Goal: Check status: Check status

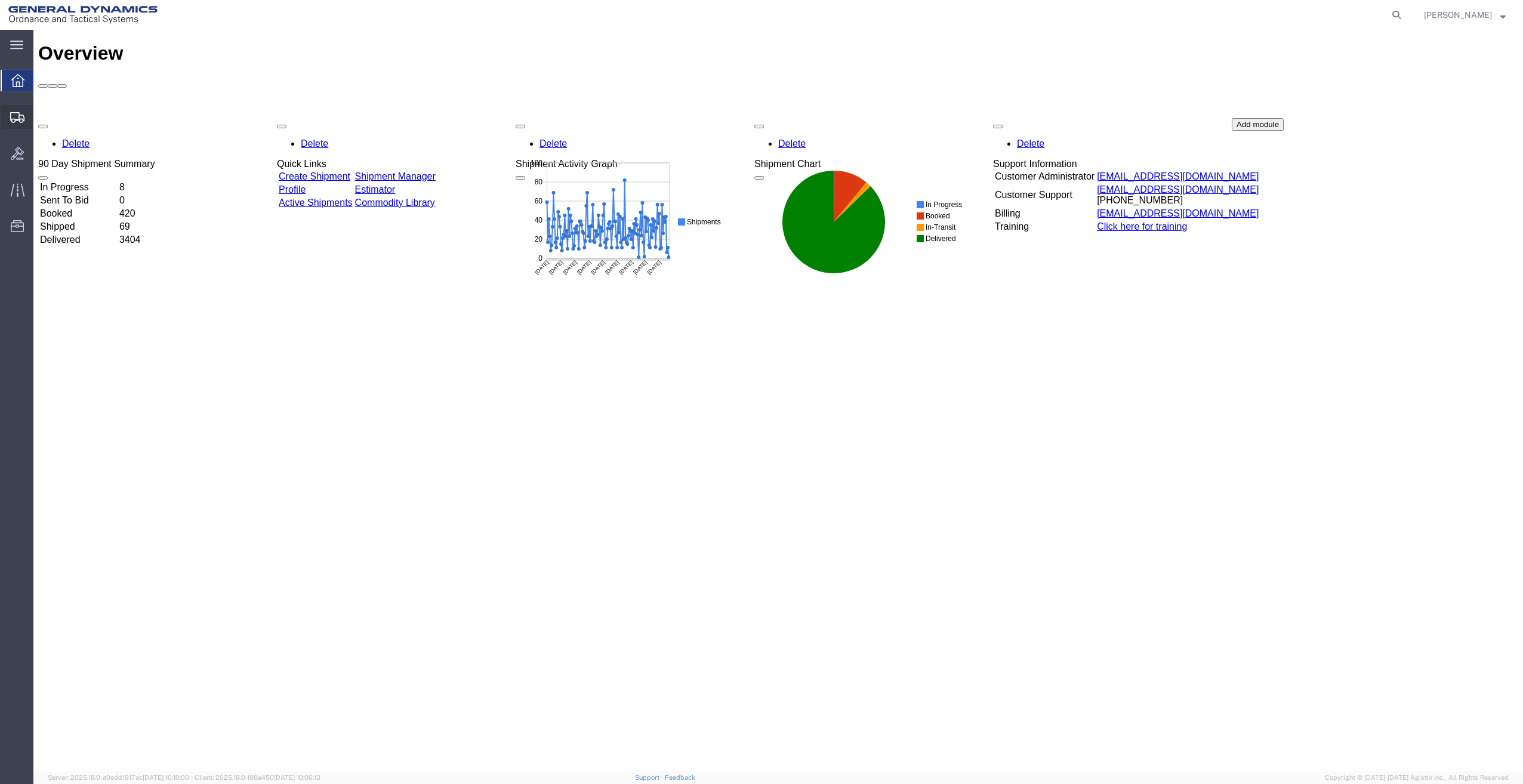
click at [0, 0] on span "Shipment Manager" at bounding box center [0, 0] width 0 height 0
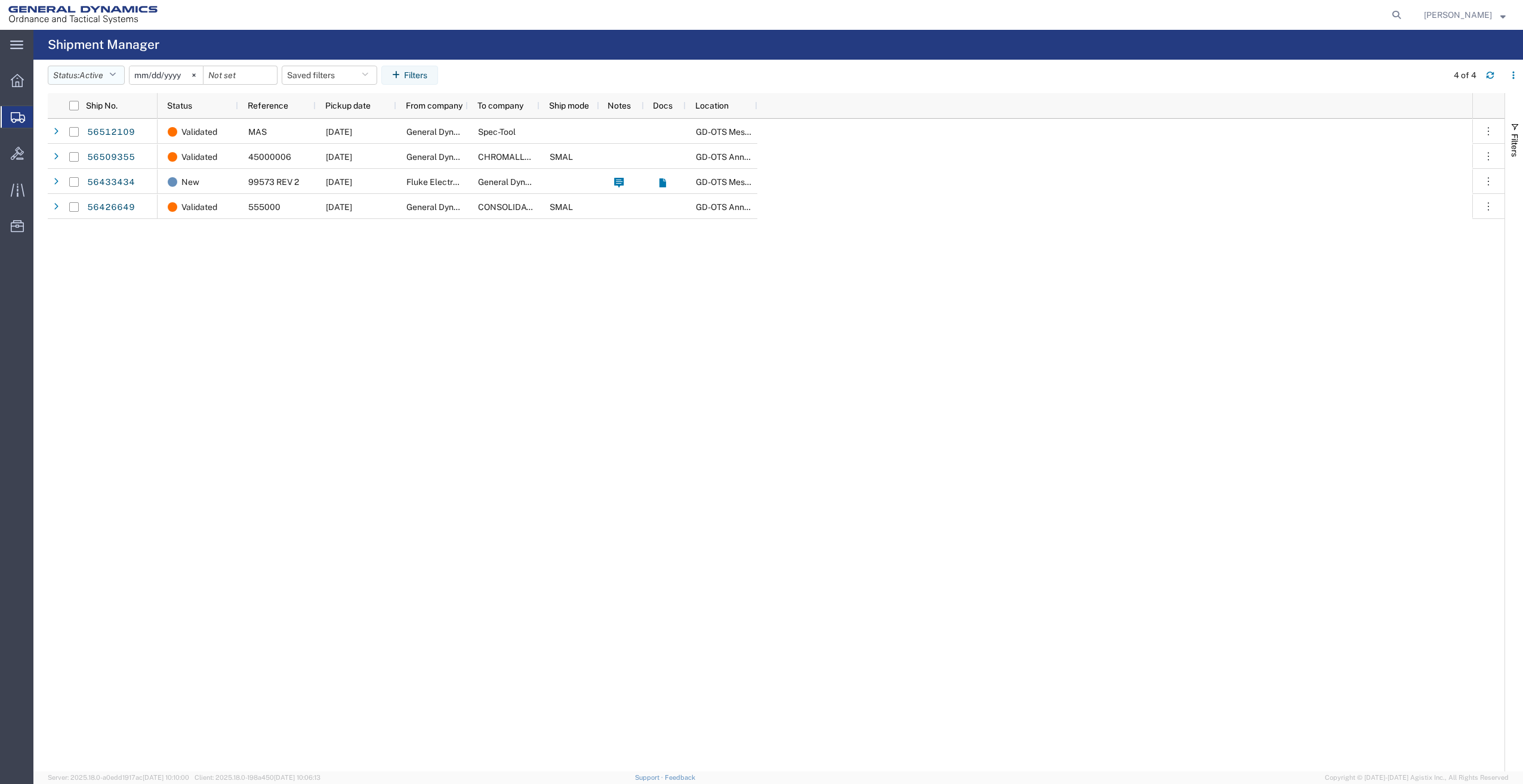
click at [115, 74] on icon "button" at bounding box center [112, 75] width 6 height 8
click at [101, 138] on span "All" at bounding box center [117, 138] width 139 height 19
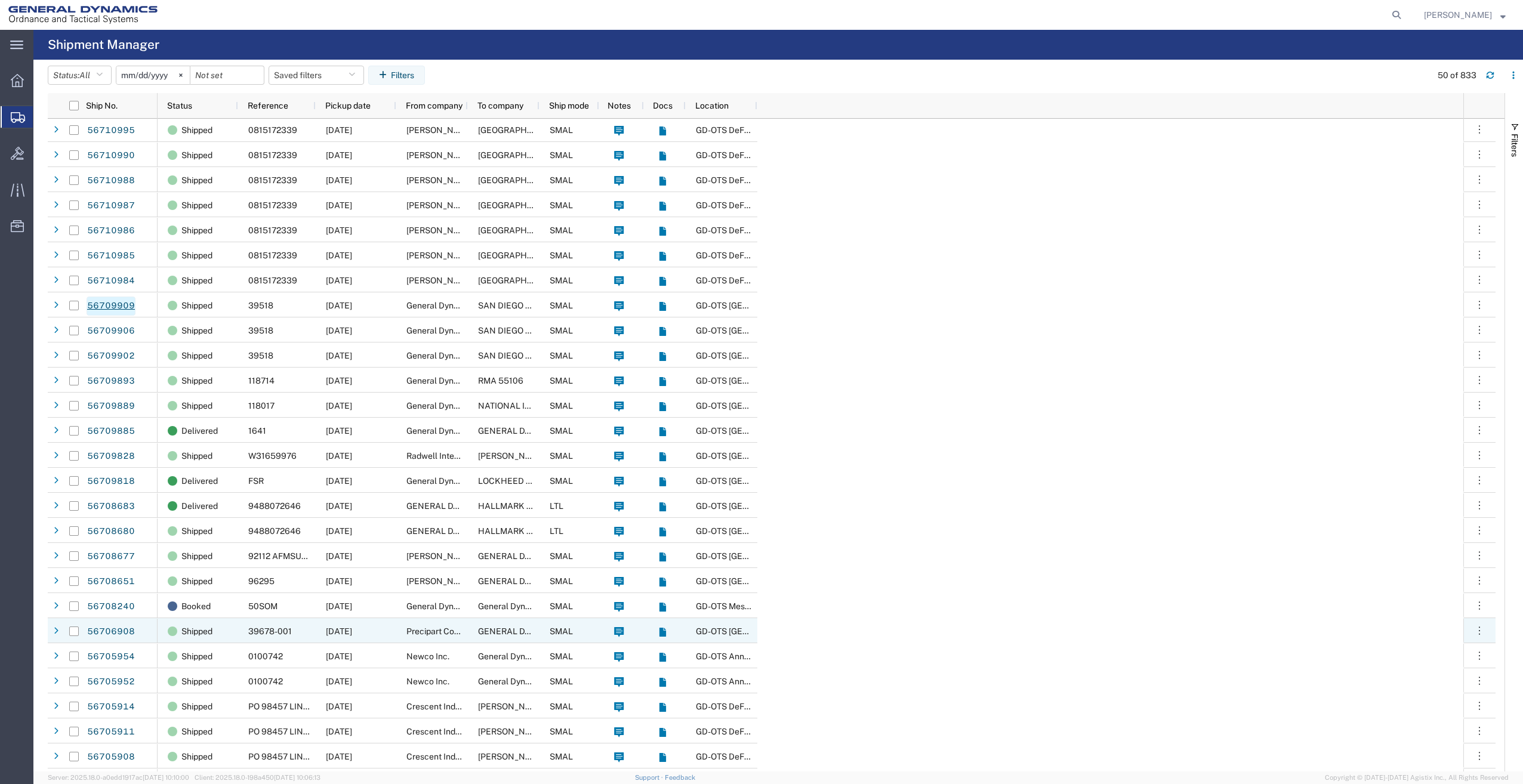
scroll to position [358, 0]
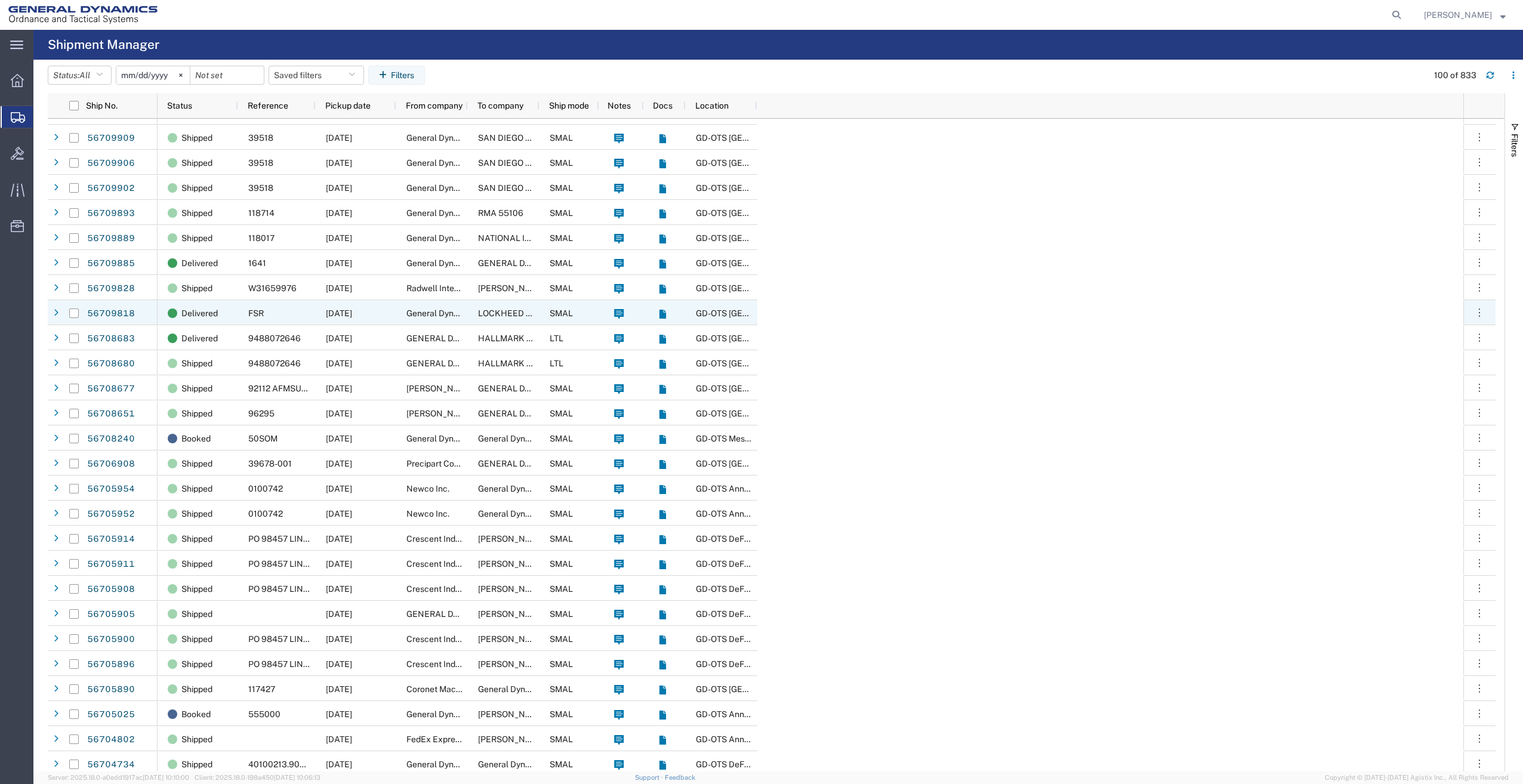
scroll to position [196, 0]
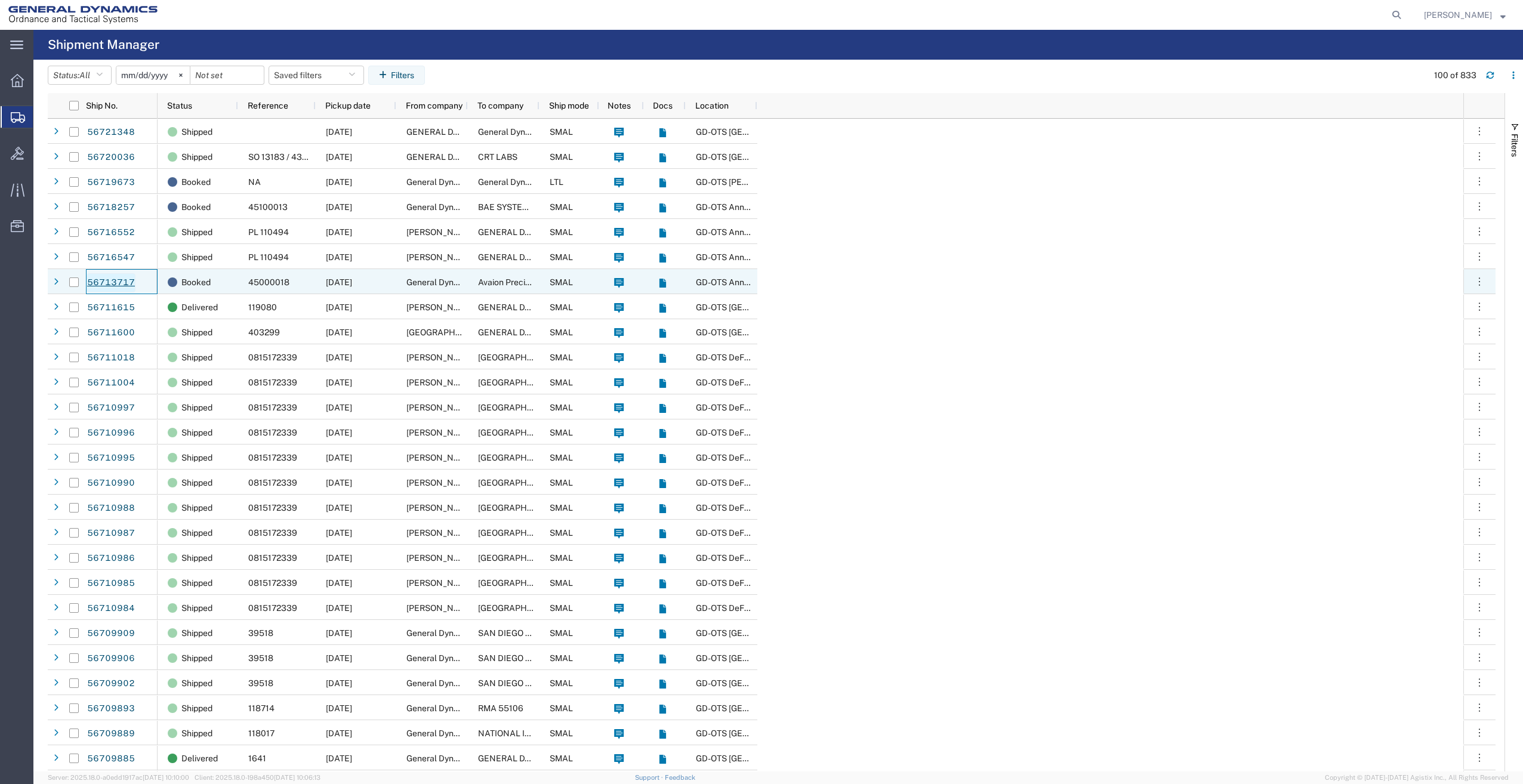
click at [121, 279] on link "56713717" at bounding box center [110, 282] width 49 height 19
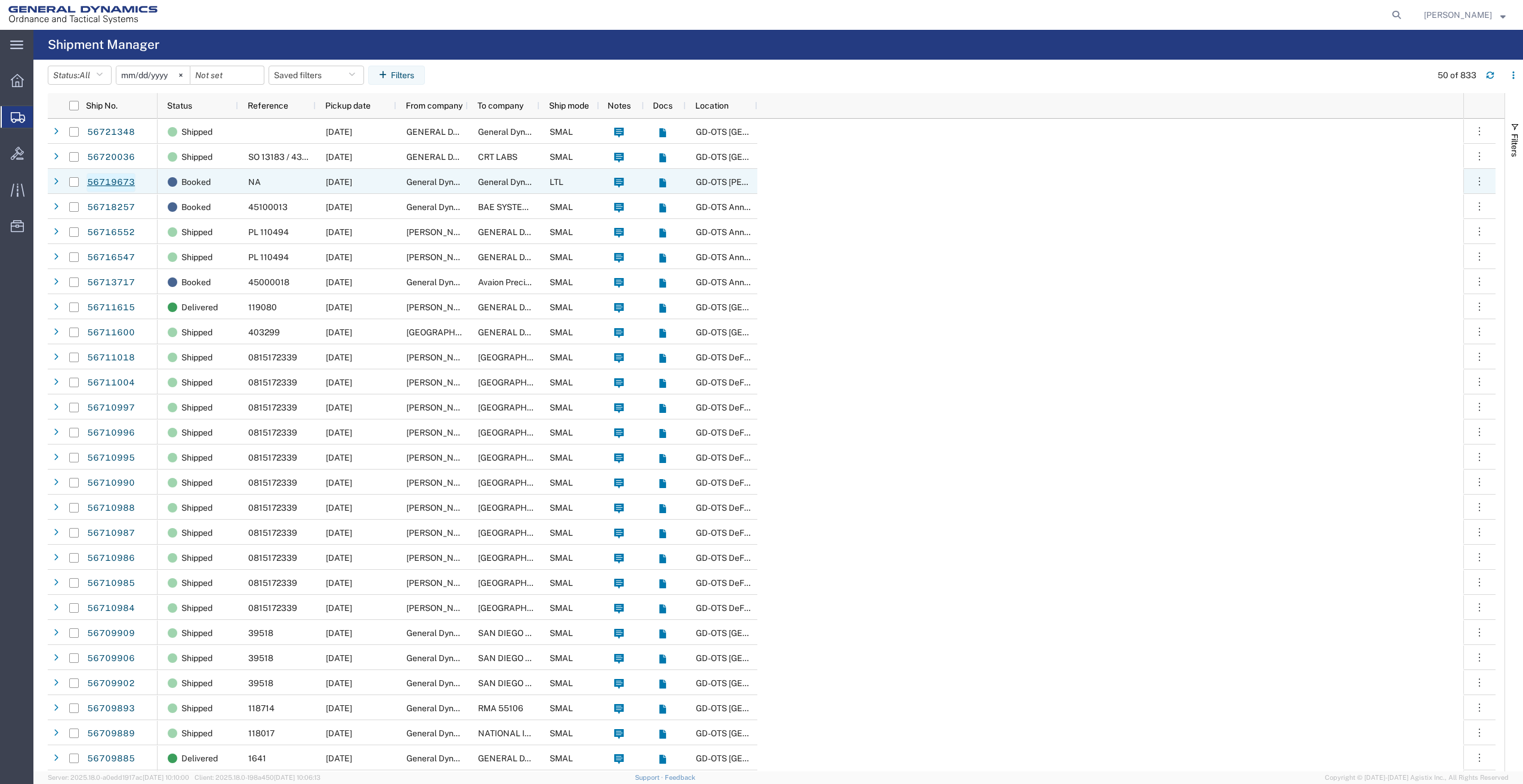
click at [107, 180] on link "56719673" at bounding box center [110, 182] width 49 height 19
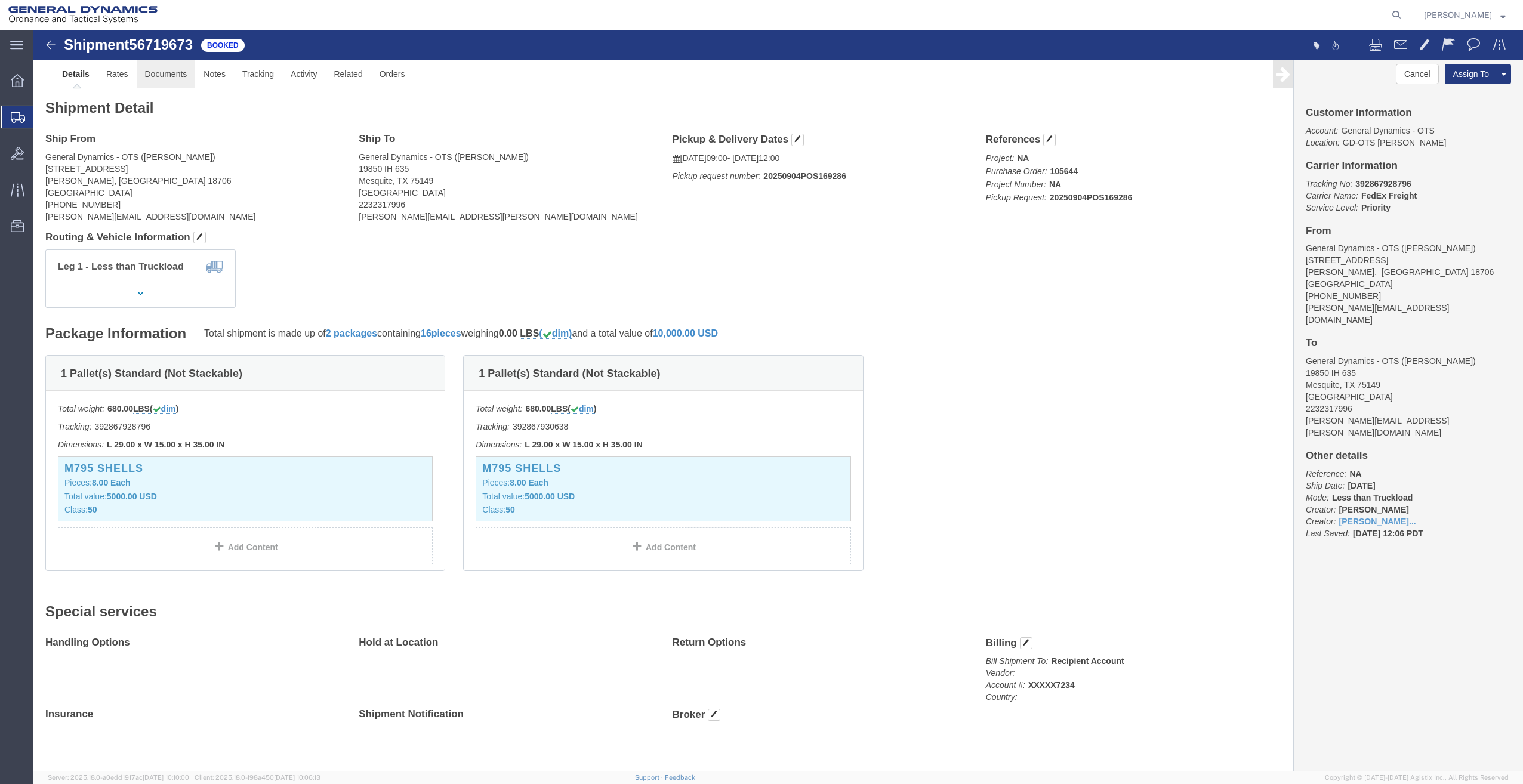
click link "Documents"
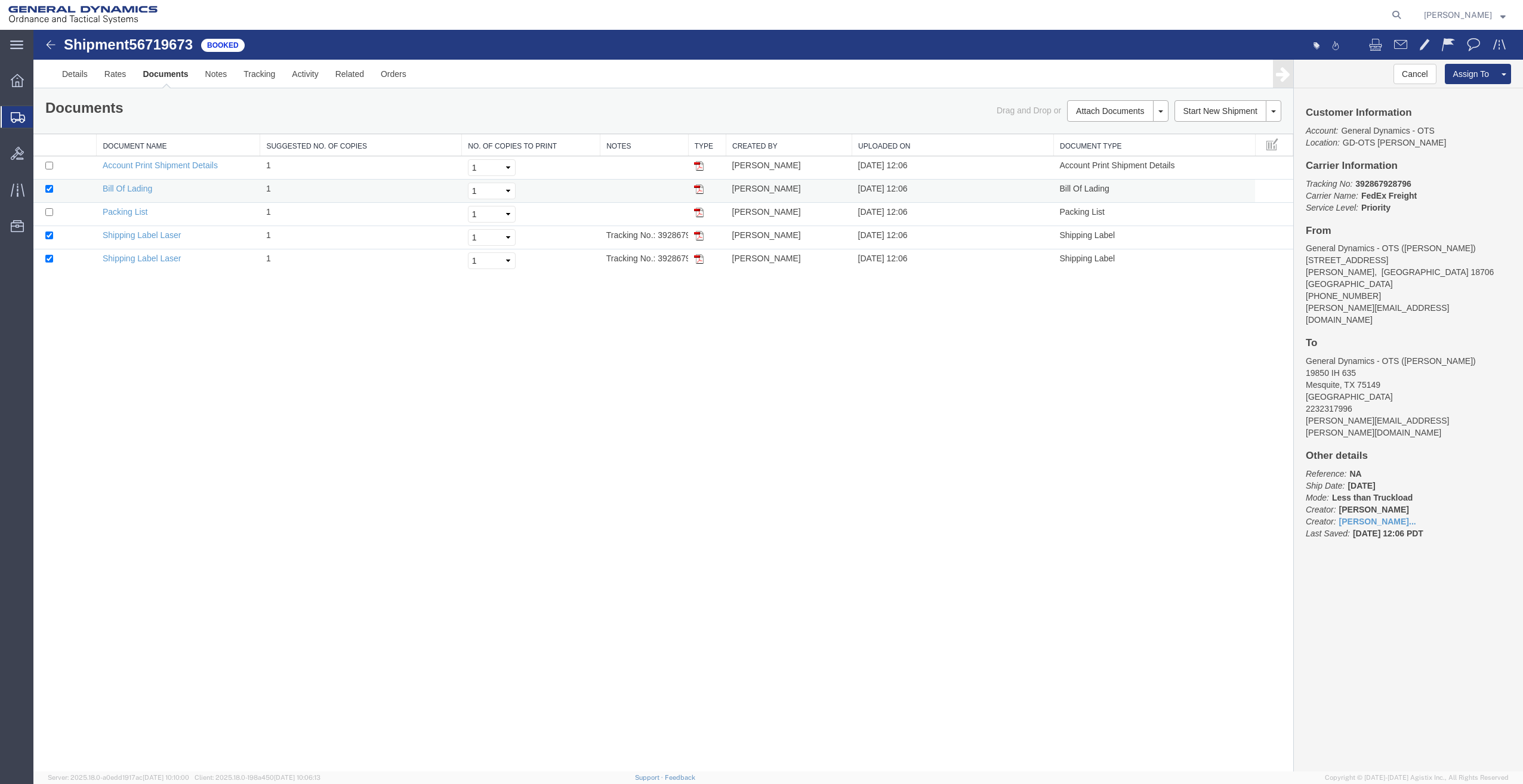
click at [702, 188] on img at bounding box center [699, 188] width 10 height 10
click at [701, 212] on img at bounding box center [699, 212] width 10 height 10
